Goal: Complete application form: Complete application form

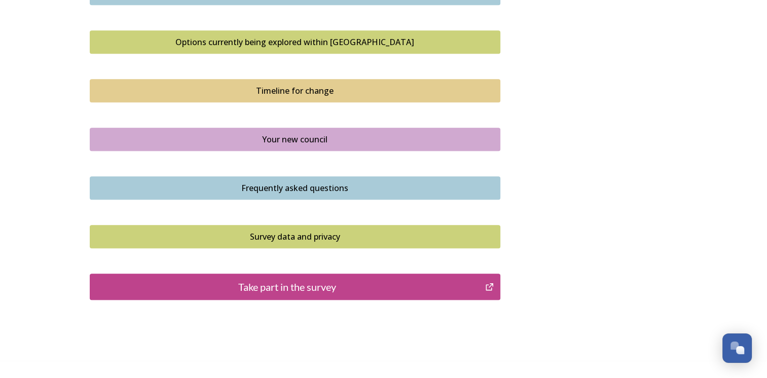
scroll to position [711, 0]
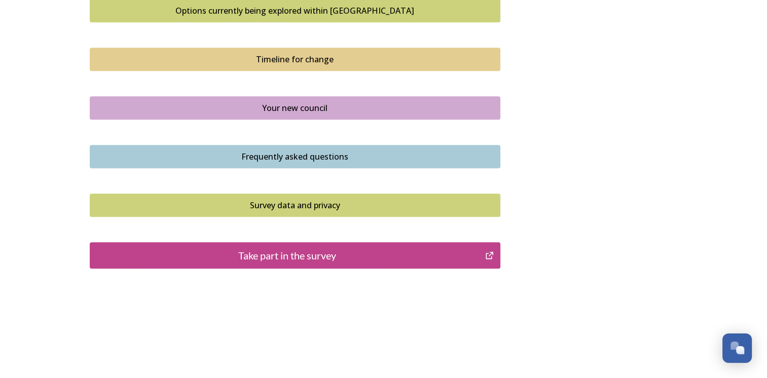
click at [293, 253] on div "Take part in the survey" at bounding box center [287, 255] width 385 height 15
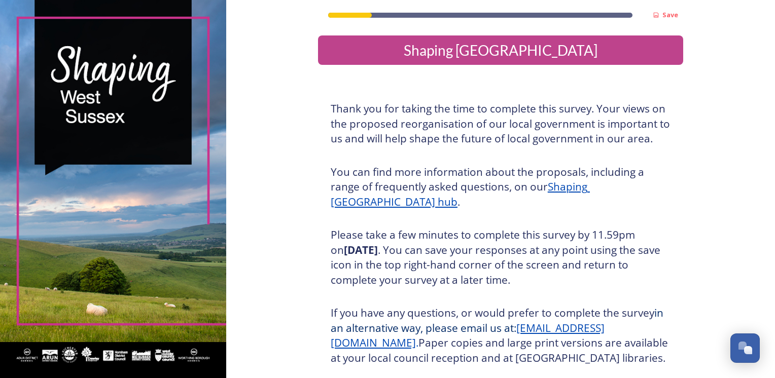
scroll to position [108, 0]
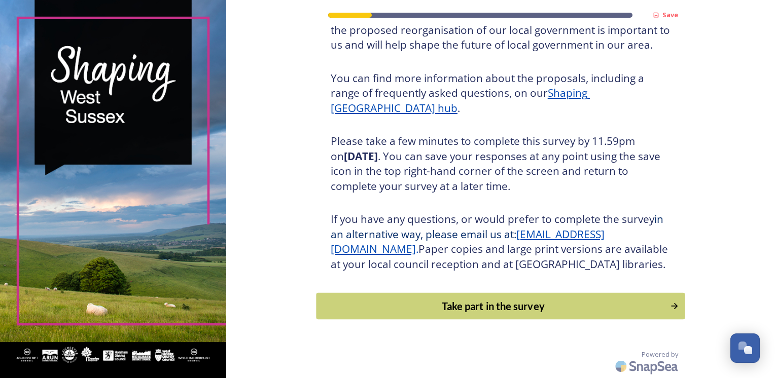
click at [474, 304] on div "Take part in the survey" at bounding box center [493, 306] width 343 height 15
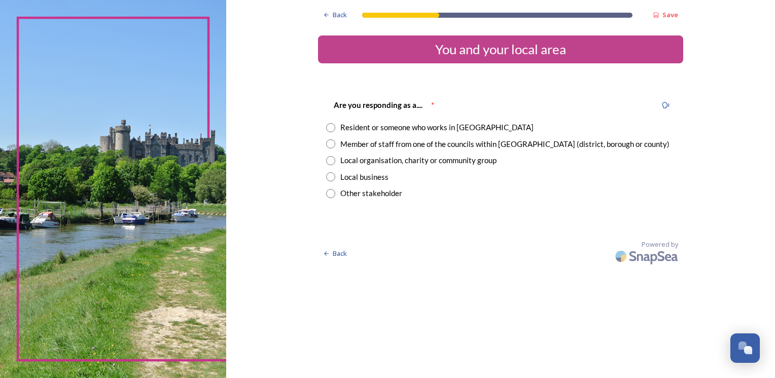
click at [327, 177] on input "radio" at bounding box center [330, 176] width 9 height 9
radio input "true"
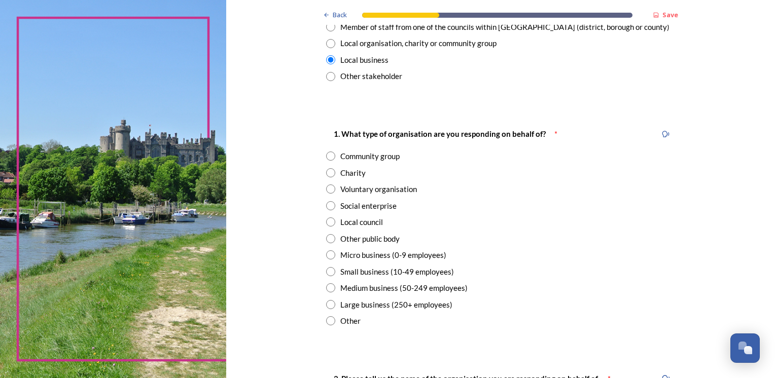
scroll to position [118, 0]
click at [330, 255] on input "radio" at bounding box center [330, 254] width 9 height 9
radio input "true"
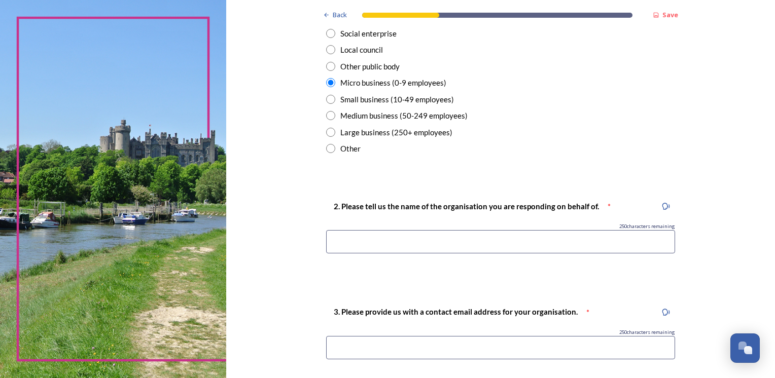
scroll to position [292, 0]
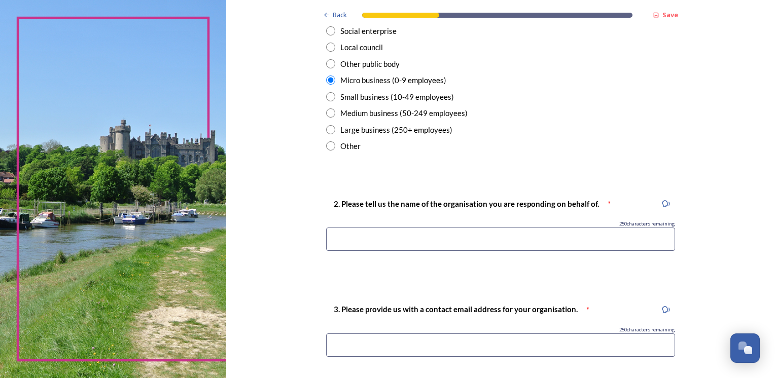
click at [331, 242] on input at bounding box center [500, 239] width 349 height 23
type input "[PERSON_NAME]"
click at [338, 357] on div "3. Please provide us with a contact email address for your organisation. * 250 …" at bounding box center [500, 333] width 365 height 81
click at [333, 337] on input at bounding box center [500, 345] width 349 height 23
type input "[PERSON_NAME][EMAIL_ADDRESS][DOMAIN_NAME]"
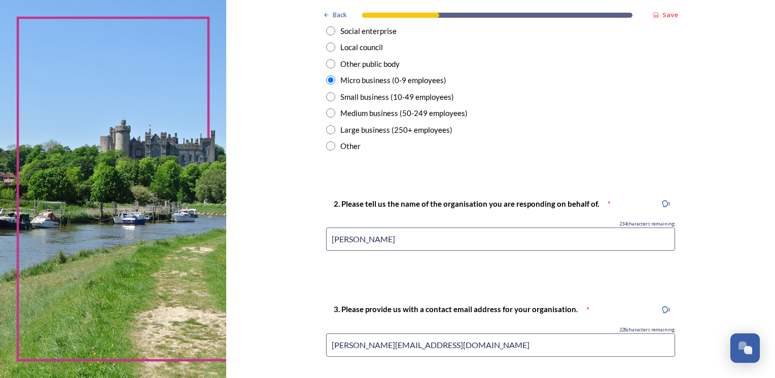
drag, startPoint x: 446, startPoint y: 347, endPoint x: 250, endPoint y: 362, distance: 197.3
click at [250, 362] on div "Back Save You and your local area Are you responding as a.... * Resident or som…" at bounding box center [500, 269] width 549 height 1123
type input "[PERSON_NAME][EMAIL_ADDRESS][DOMAIN_NAME]"
drag, startPoint x: 456, startPoint y: 343, endPoint x: 300, endPoint y: 350, distance: 156.4
click at [300, 350] on div "Back Save You and your local area Are you responding as a.... * Resident or som…" at bounding box center [500, 269] width 549 height 1123
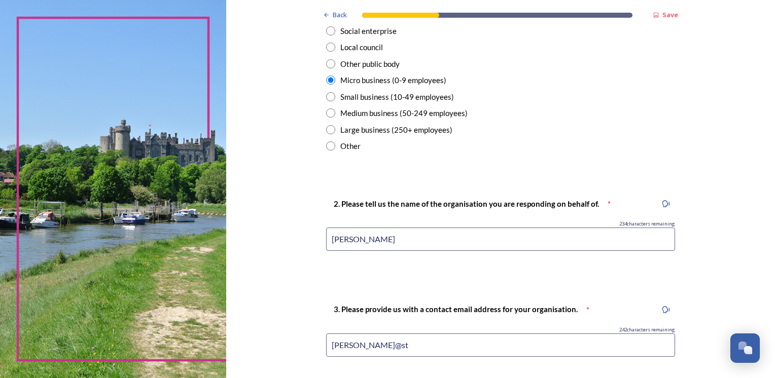
type input "[PERSON_NAME][EMAIL_ADDRESS][DOMAIN_NAME]"
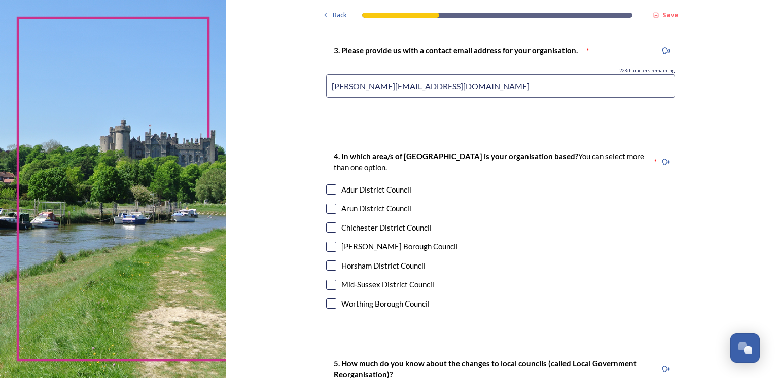
click at [326, 229] on input "checkbox" at bounding box center [331, 228] width 10 height 10
checkbox input "true"
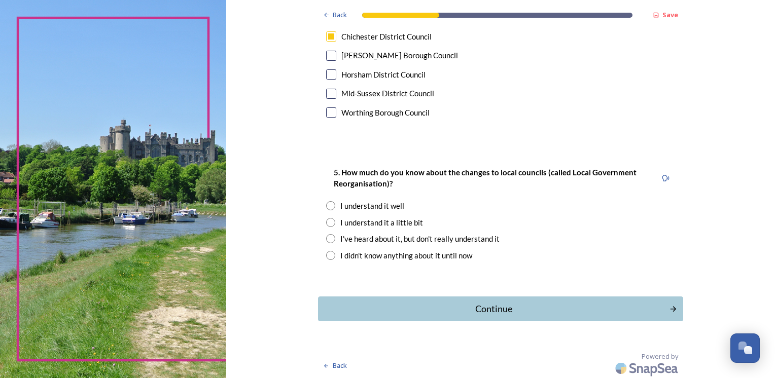
scroll to position [744, 0]
click at [326, 238] on input "radio" at bounding box center [330, 237] width 9 height 9
radio input "true"
click at [410, 301] on div "Continue" at bounding box center [493, 308] width 343 height 14
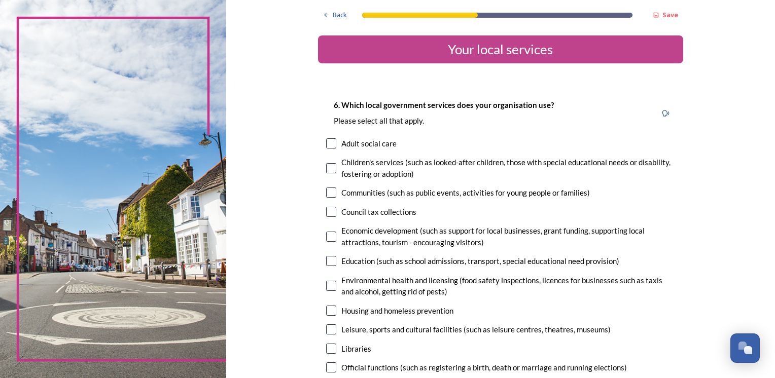
click at [327, 212] on input "checkbox" at bounding box center [331, 212] width 10 height 10
checkbox input "true"
click at [327, 240] on input "checkbox" at bounding box center [331, 237] width 10 height 10
checkbox input "true"
click at [327, 289] on input "checkbox" at bounding box center [331, 286] width 10 height 10
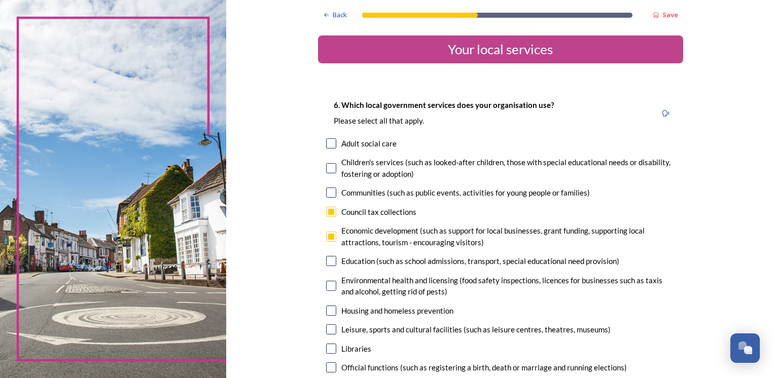
checkbox input "true"
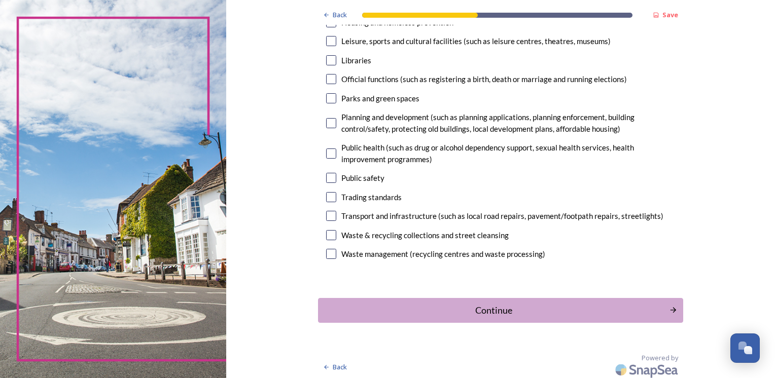
scroll to position [290, 0]
click at [328, 237] on input "checkbox" at bounding box center [331, 234] width 10 height 10
checkbox input "true"
click at [460, 315] on div "Continue" at bounding box center [493, 309] width 343 height 14
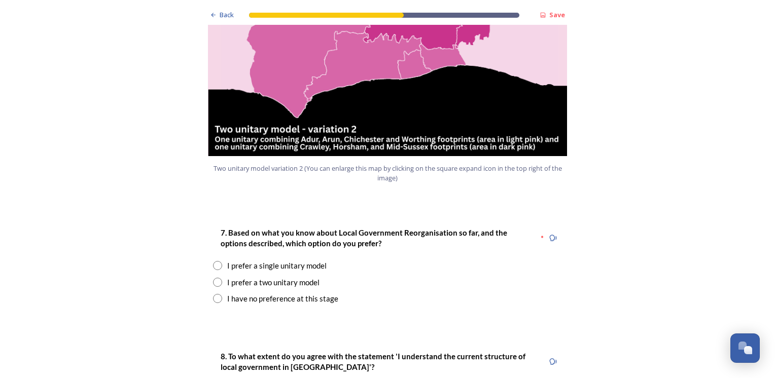
scroll to position [1224, 0]
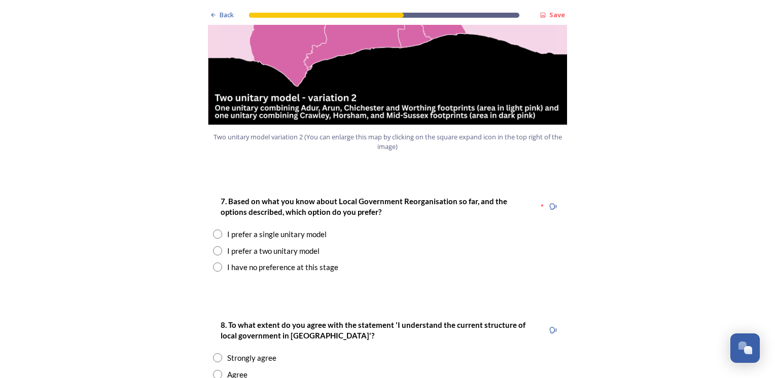
click at [213, 263] on input "radio" at bounding box center [217, 267] width 9 height 9
radio input "true"
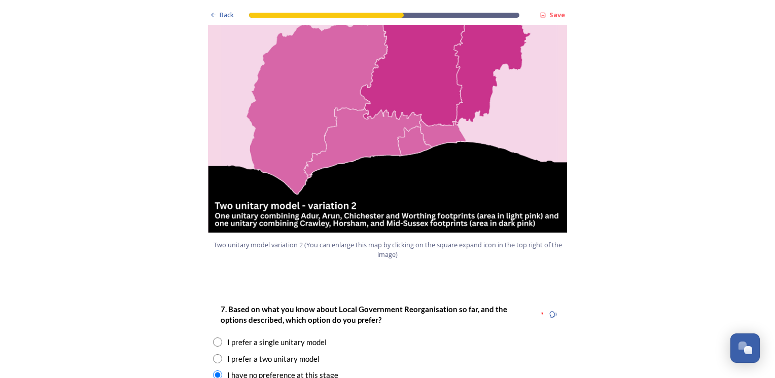
scroll to position [1135, 0]
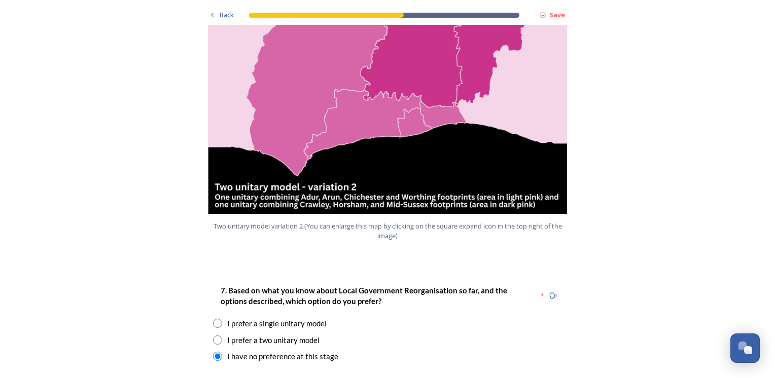
click at [213, 319] on input "radio" at bounding box center [217, 323] width 9 height 9
radio input "true"
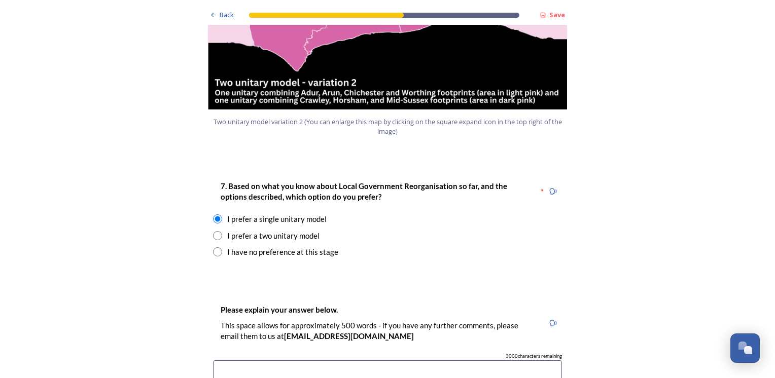
scroll to position [1224, 0]
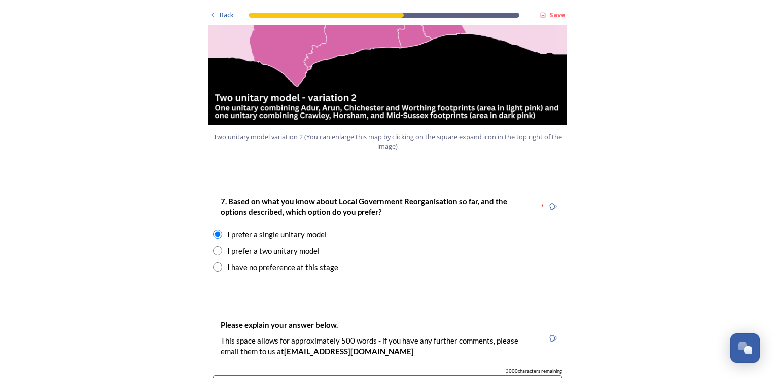
click at [214, 263] on input "radio" at bounding box center [217, 267] width 9 height 9
radio input "true"
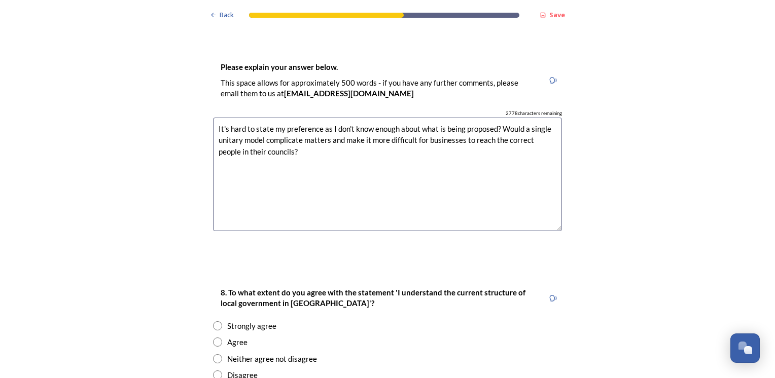
scroll to position [1486, 0]
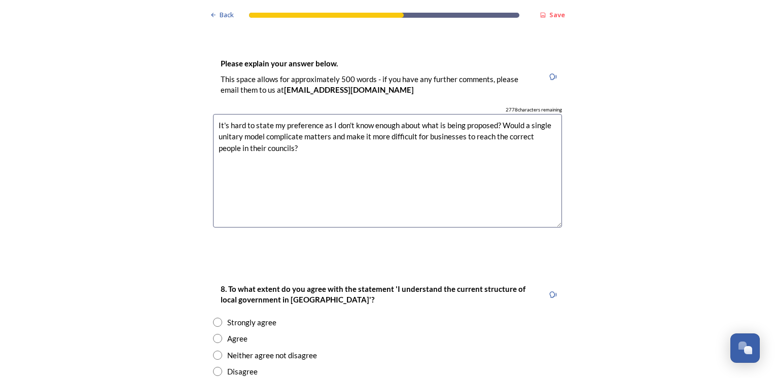
click at [371, 117] on textarea "It's hard to state my preference as I don't know enough about what is being pro…" at bounding box center [387, 171] width 349 height 114
type textarea "It's hard to state my preference as I don't know enough about what is being pro…"
click at [213, 367] on input "radio" at bounding box center [217, 371] width 9 height 9
radio input "true"
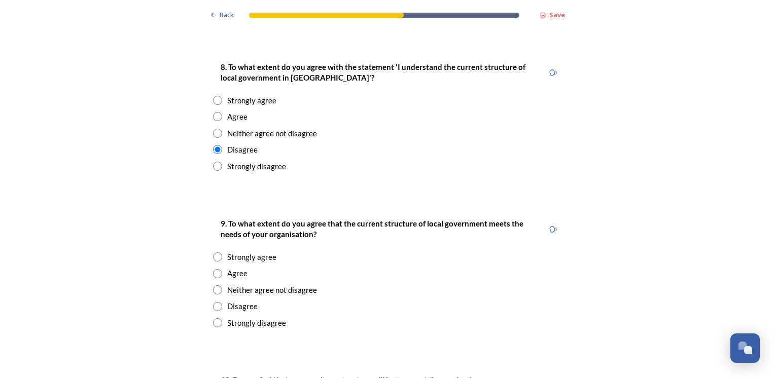
scroll to position [1738, 0]
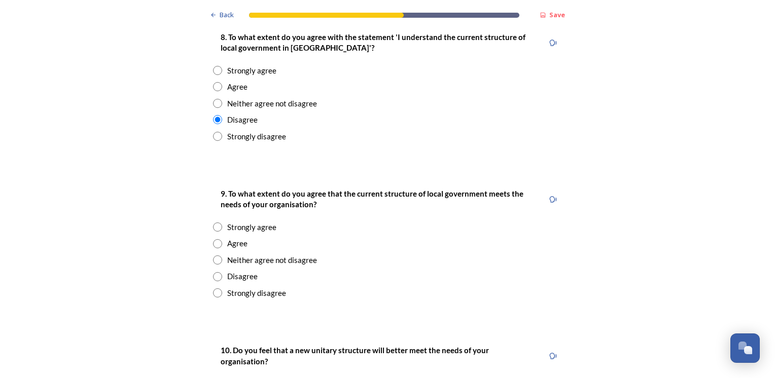
click at [213, 255] on div "Neither agree not disagree" at bounding box center [387, 261] width 349 height 12
radio input "true"
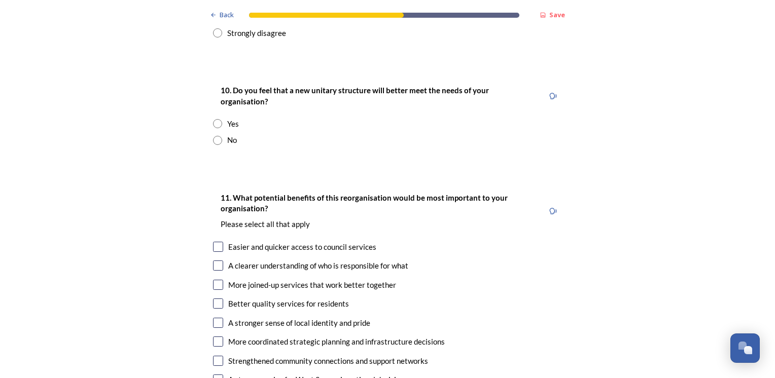
scroll to position [1986, 0]
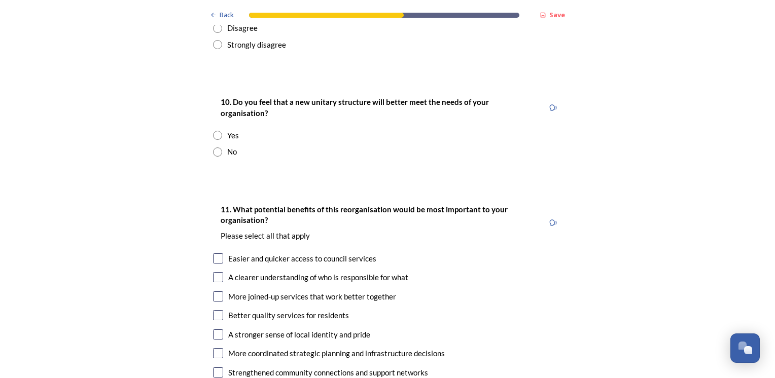
click at [214, 148] on input "radio" at bounding box center [217, 152] width 9 height 9
radio input "true"
click at [214, 292] on input "checkbox" at bounding box center [218, 297] width 10 height 10
checkbox input "true"
click at [214, 310] on div "Better quality services for residents" at bounding box center [387, 316] width 349 height 12
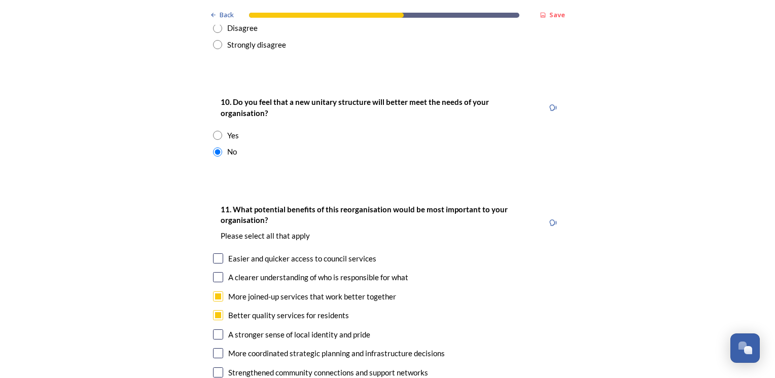
checkbox input "true"
click at [215, 330] on input "checkbox" at bounding box center [218, 335] width 10 height 10
checkbox input "true"
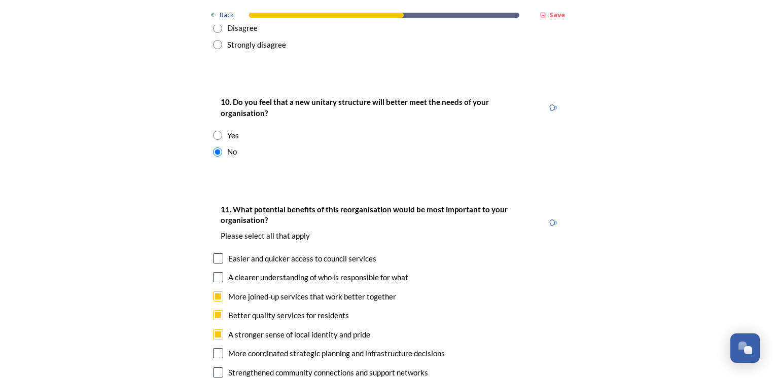
click at [214, 131] on input "radio" at bounding box center [217, 135] width 9 height 9
radio input "true"
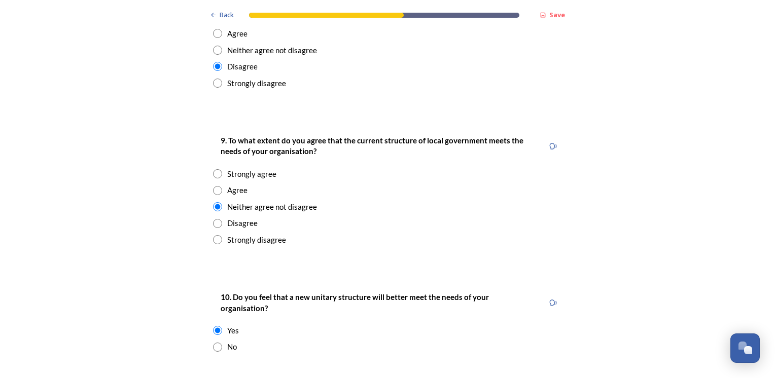
scroll to position [1776, 0]
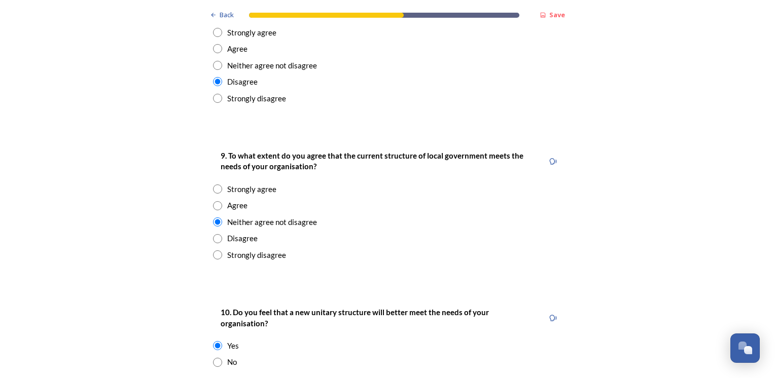
click at [213, 358] on input "radio" at bounding box center [217, 362] width 9 height 9
radio input "true"
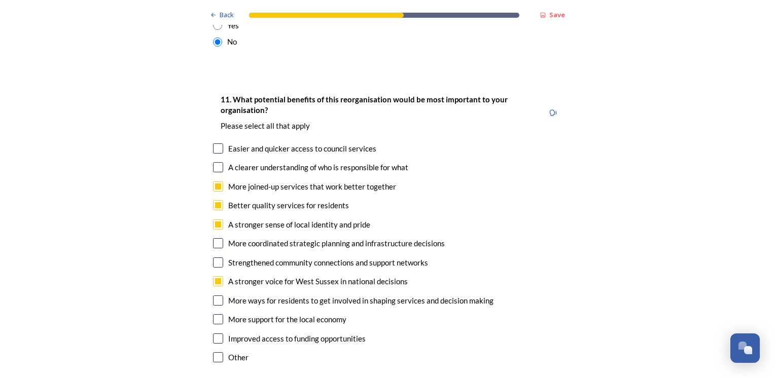
scroll to position [2100, 0]
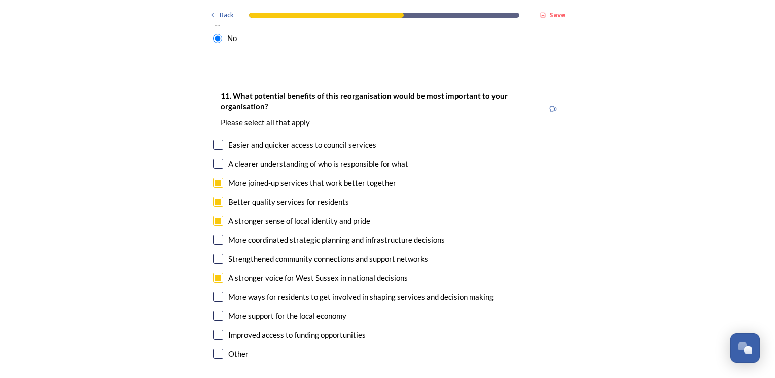
click at [213, 311] on input "checkbox" at bounding box center [218, 316] width 10 height 10
checkbox input "true"
click at [213, 330] on input "checkbox" at bounding box center [218, 335] width 10 height 10
checkbox input "true"
click at [213, 140] on input "checkbox" at bounding box center [218, 145] width 10 height 10
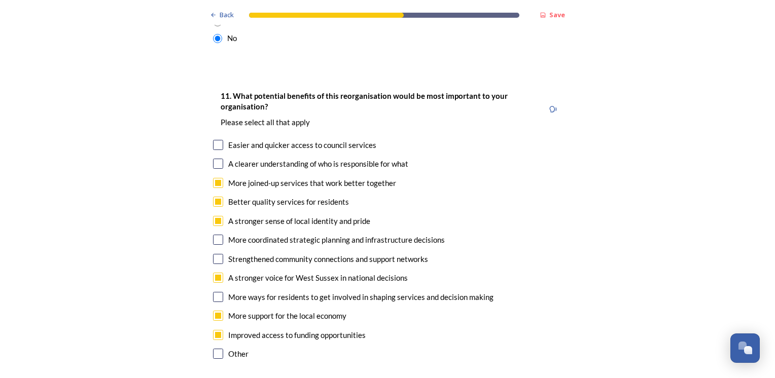
checkbox input "true"
click at [213, 159] on input "checkbox" at bounding box center [218, 164] width 10 height 10
checkbox input "true"
click at [213, 235] on input "checkbox" at bounding box center [218, 240] width 10 height 10
checkbox input "true"
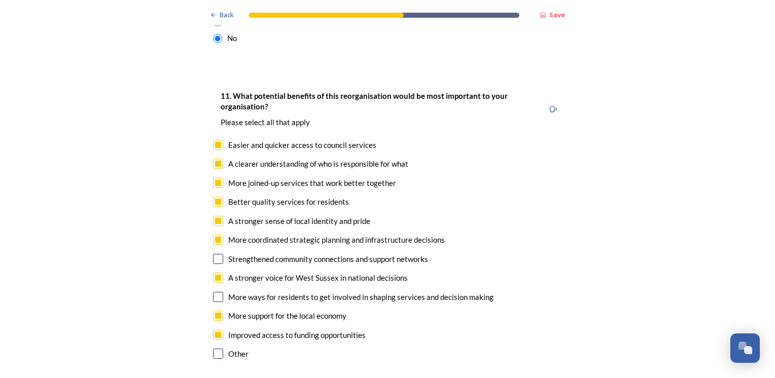
click at [216, 254] on input "checkbox" at bounding box center [218, 259] width 10 height 10
checkbox input "true"
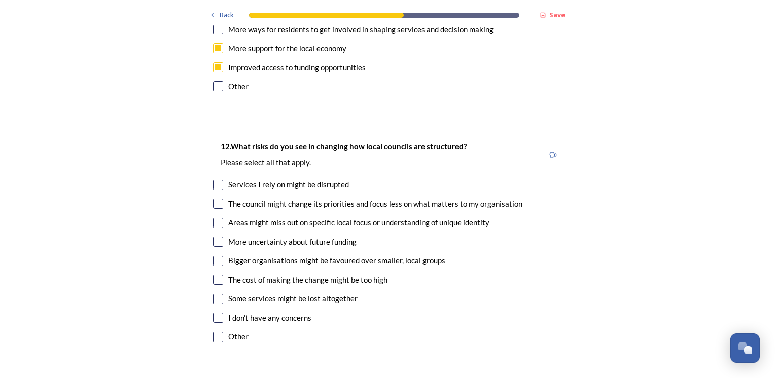
scroll to position [2402, 0]
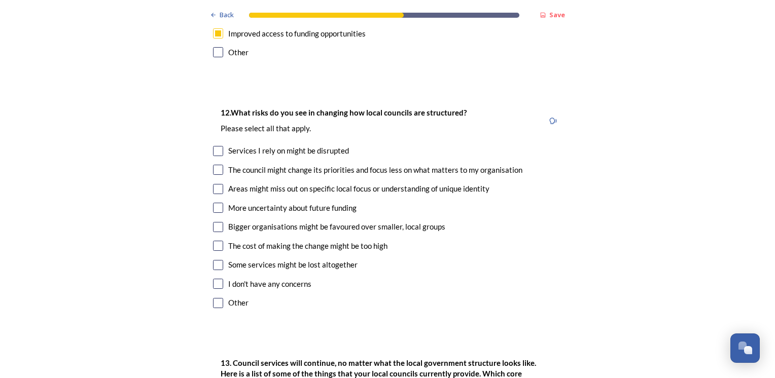
click at [215, 165] on input "checkbox" at bounding box center [218, 170] width 10 height 10
checkbox input "true"
click at [215, 184] on input "checkbox" at bounding box center [218, 189] width 10 height 10
checkbox input "true"
click at [214, 203] on input "checkbox" at bounding box center [218, 208] width 10 height 10
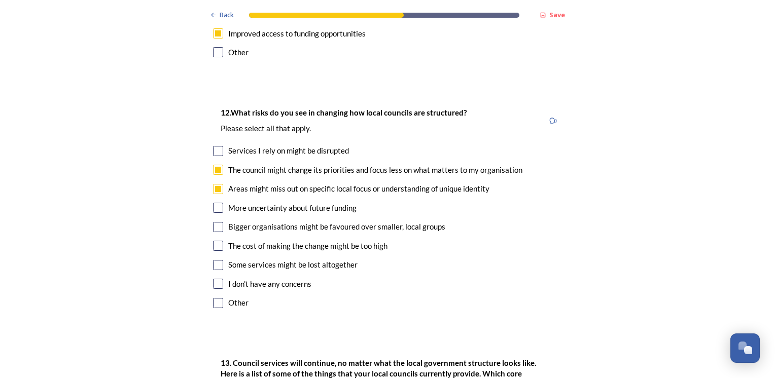
checkbox input "true"
click at [215, 222] on input "checkbox" at bounding box center [218, 227] width 10 height 10
checkbox input "true"
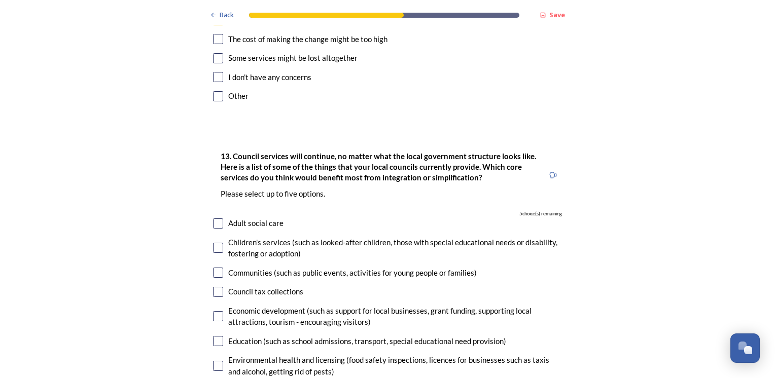
scroll to position [2612, 0]
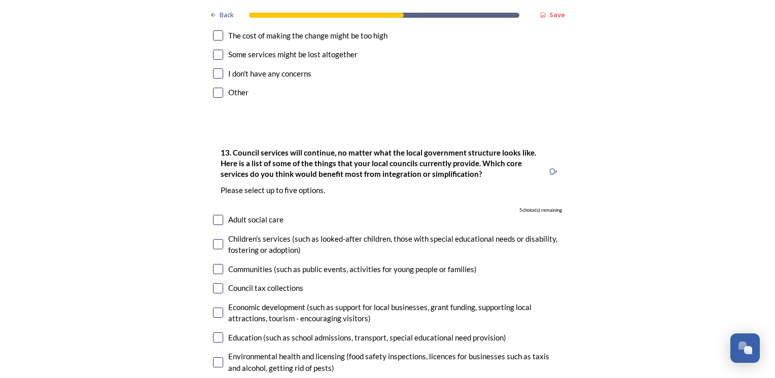
click at [213, 308] on input "checkbox" at bounding box center [218, 313] width 10 height 10
checkbox input "true"
click at [213, 333] on input "checkbox" at bounding box center [218, 338] width 10 height 10
checkbox input "true"
click at [215, 264] on input "checkbox" at bounding box center [218, 269] width 10 height 10
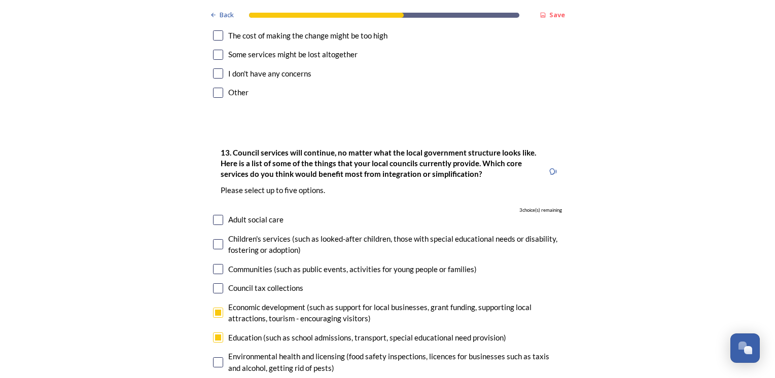
checkbox input "true"
click at [213, 233] on div "Children's services (such as looked-after children, those with special educatio…" at bounding box center [387, 244] width 349 height 23
checkbox input "true"
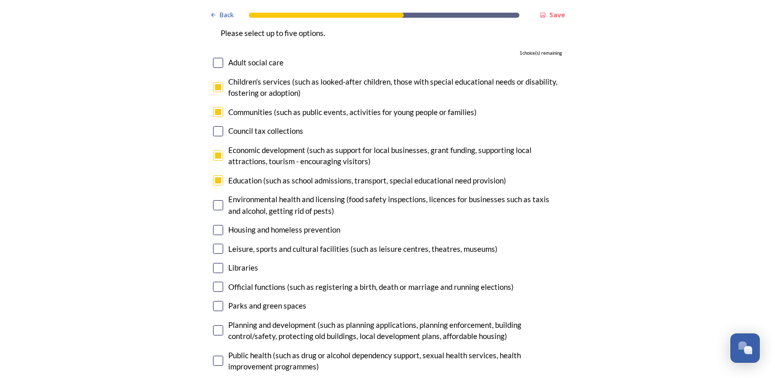
scroll to position [2778, 0]
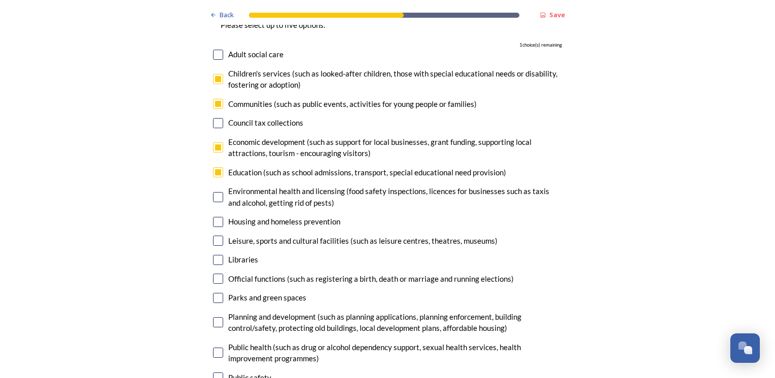
click at [215, 318] on input "checkbox" at bounding box center [218, 323] width 10 height 10
checkbox input "true"
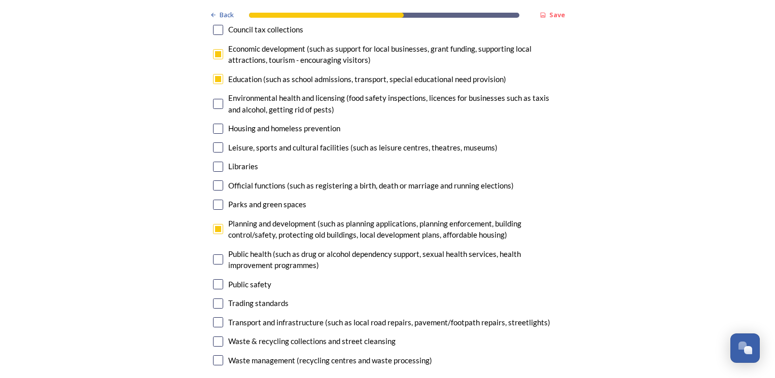
scroll to position [2897, 0]
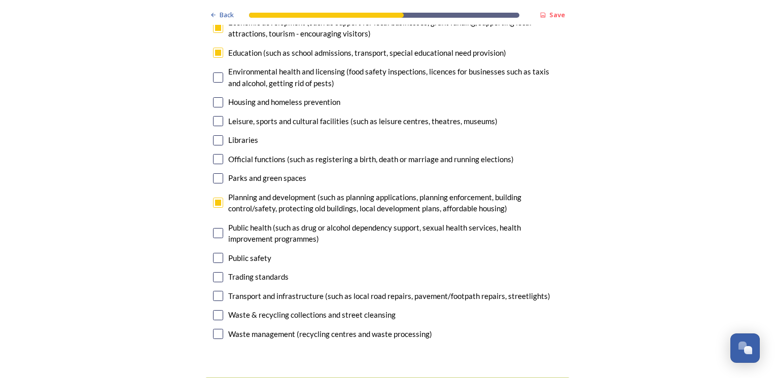
click at [213, 291] on input "checkbox" at bounding box center [218, 296] width 10 height 10
checkbox input "false"
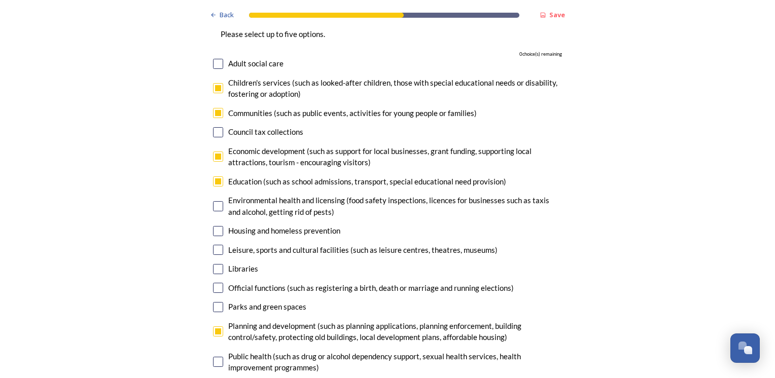
scroll to position [2757, 0]
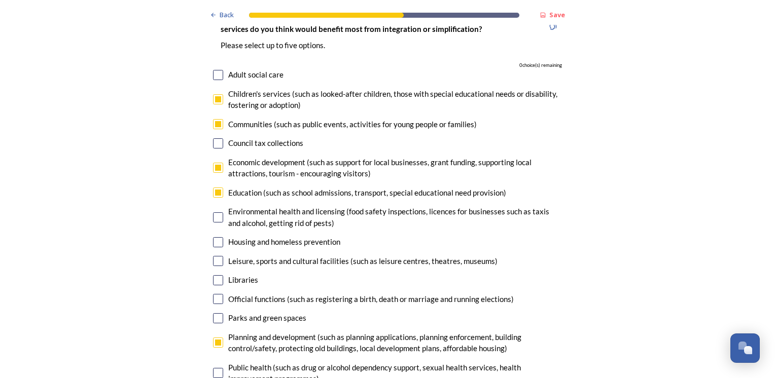
click at [214, 119] on input "checkbox" at bounding box center [218, 124] width 10 height 10
checkbox input "false"
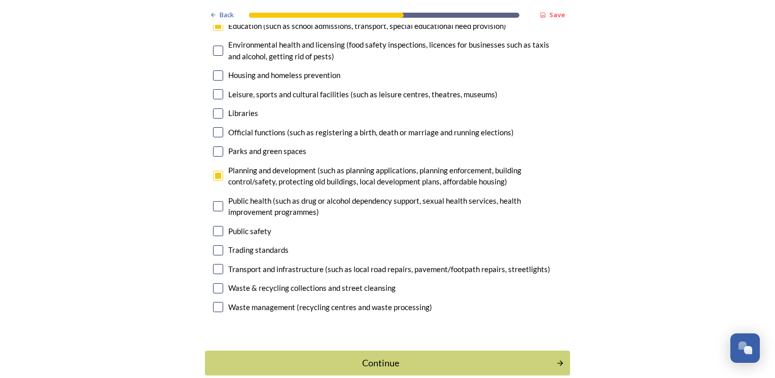
scroll to position [2932, 0]
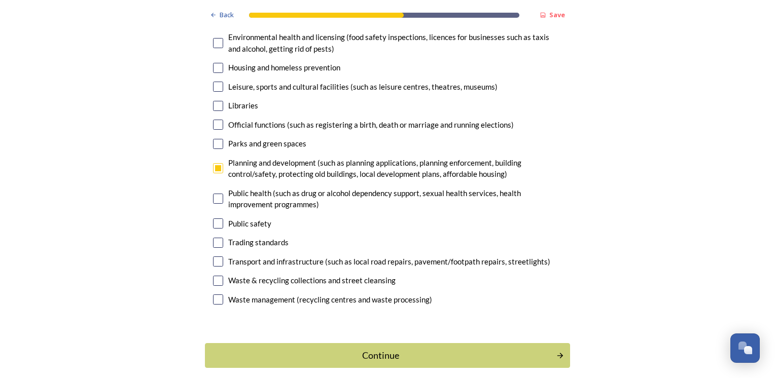
click at [213, 257] on input "checkbox" at bounding box center [218, 262] width 10 height 10
checkbox input "true"
click at [310, 349] on div "Continue" at bounding box center [380, 356] width 343 height 14
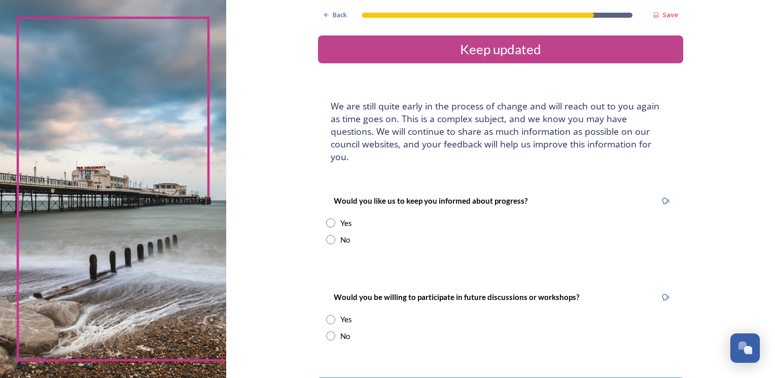
click at [326, 219] on input "radio" at bounding box center [330, 223] width 9 height 9
radio input "true"
click at [363, 322] on input at bounding box center [500, 325] width 349 height 23
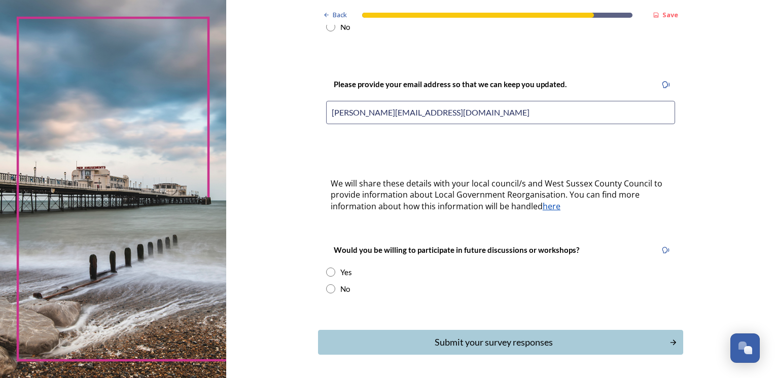
scroll to position [219, 0]
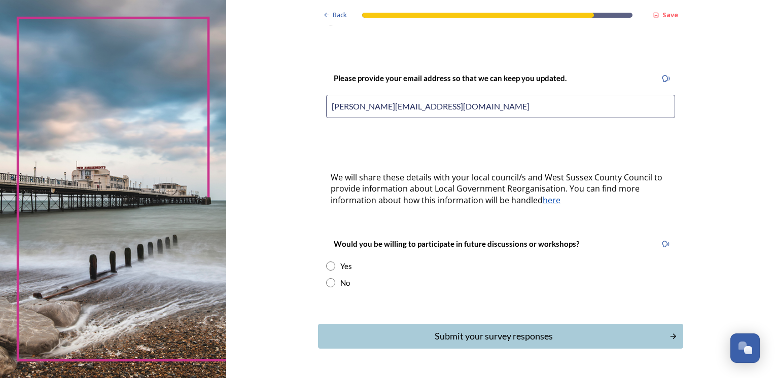
type input "[PERSON_NAME][EMAIL_ADDRESS][DOMAIN_NAME]"
click at [326, 278] on input "radio" at bounding box center [330, 282] width 9 height 9
radio input "true"
click at [469, 330] on div "Submit your survey responses" at bounding box center [493, 337] width 343 height 14
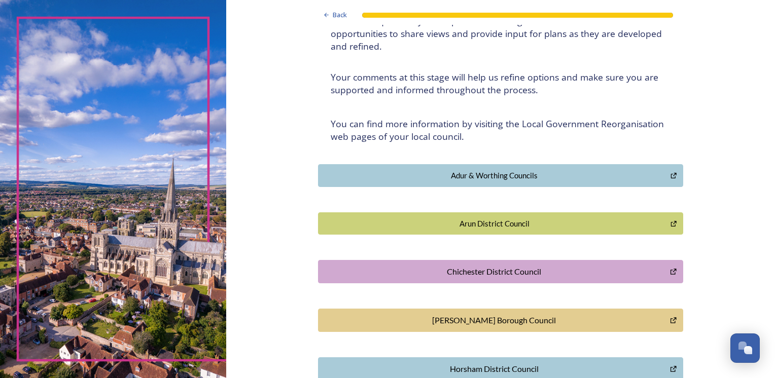
scroll to position [119, 0]
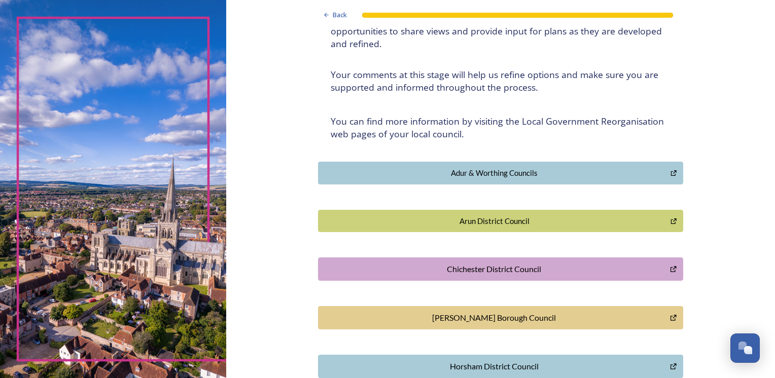
click at [511, 272] on div "Chichester District Council" at bounding box center [494, 269] width 341 height 12
